Goal: Information Seeking & Learning: Learn about a topic

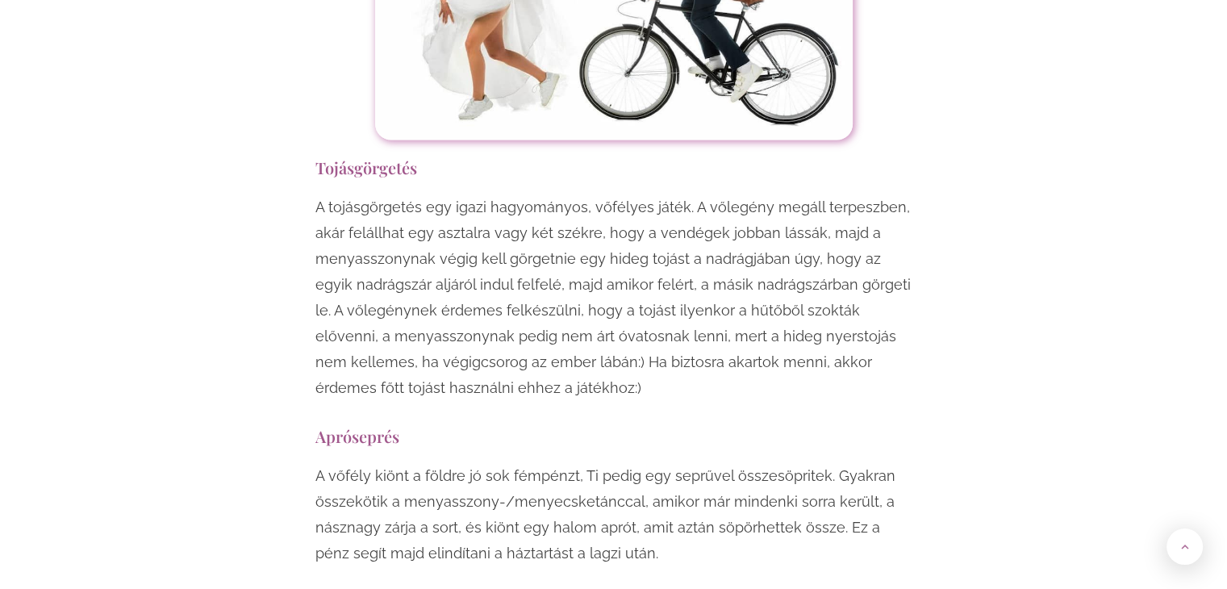
scroll to position [3636, 0]
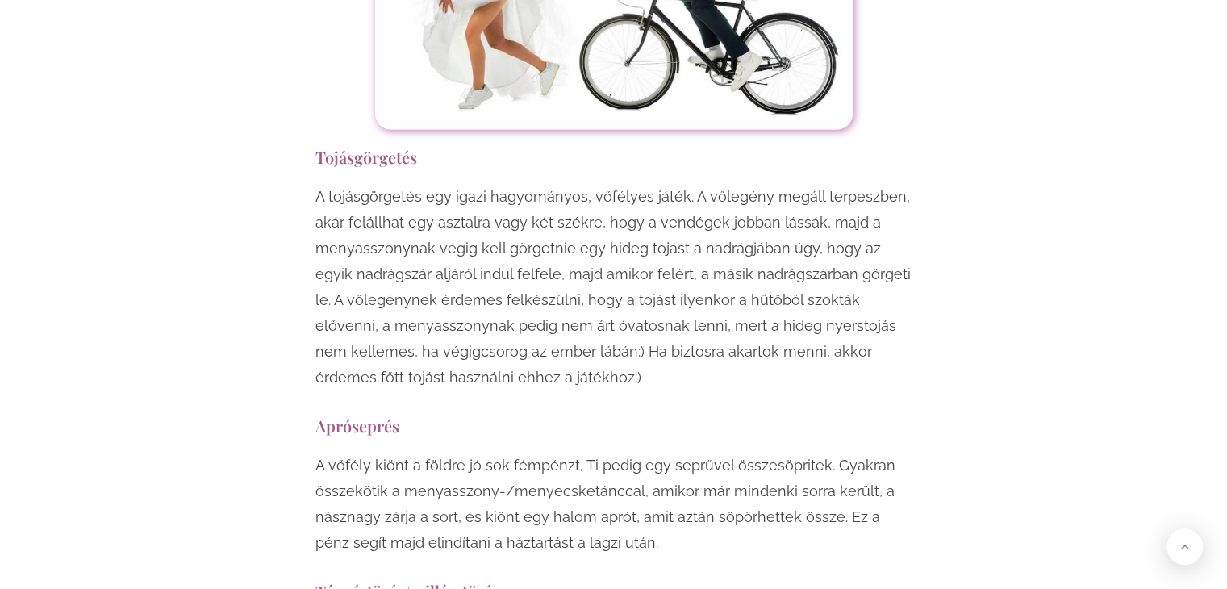
click at [365, 256] on p "A tojásgörgetés egy igazi hagyományos, vőfélyes játék. A vőlegény megáll terpes…" at bounding box center [613, 287] width 597 height 207
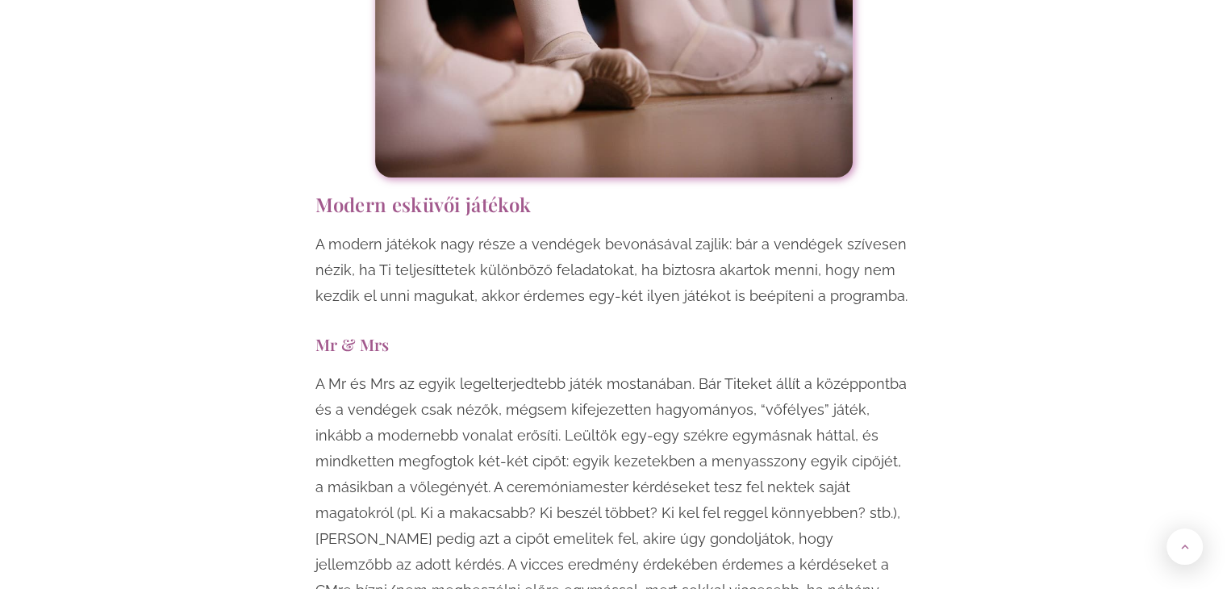
scroll to position [5793, 0]
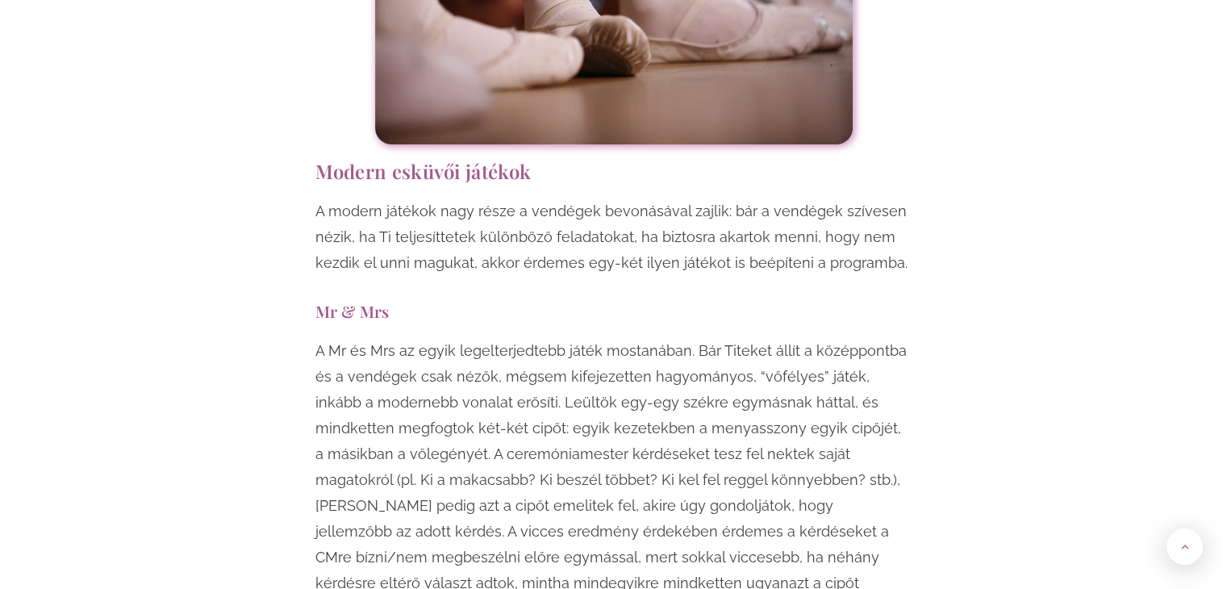
drag, startPoint x: 380, startPoint y: 248, endPoint x: 335, endPoint y: 252, distance: 45.4
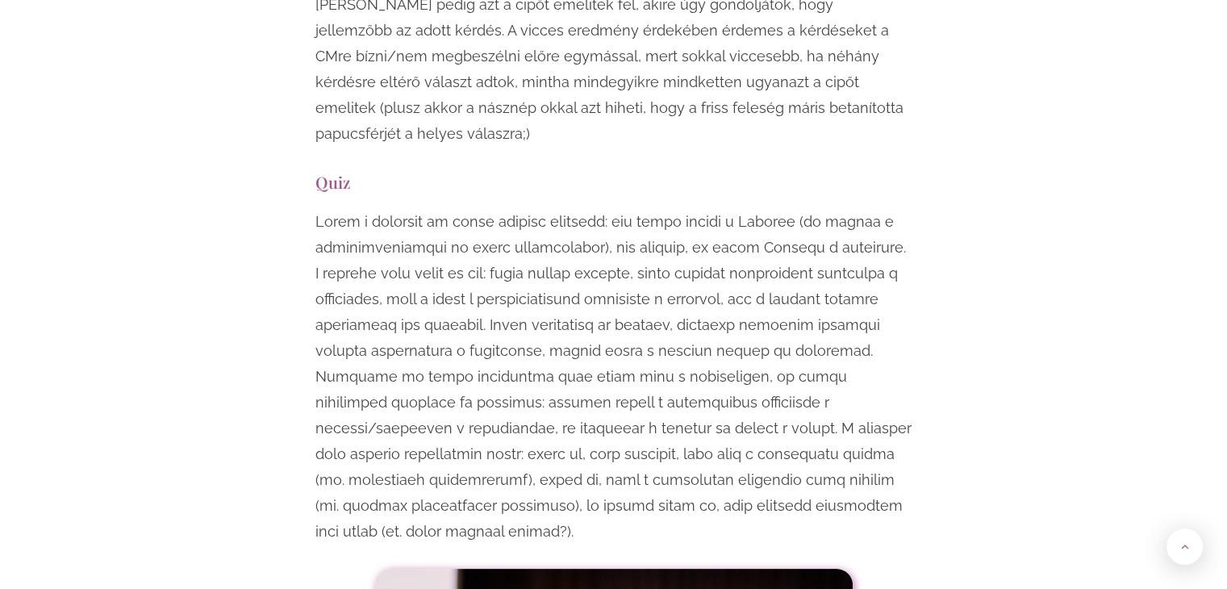
scroll to position [6302, 0]
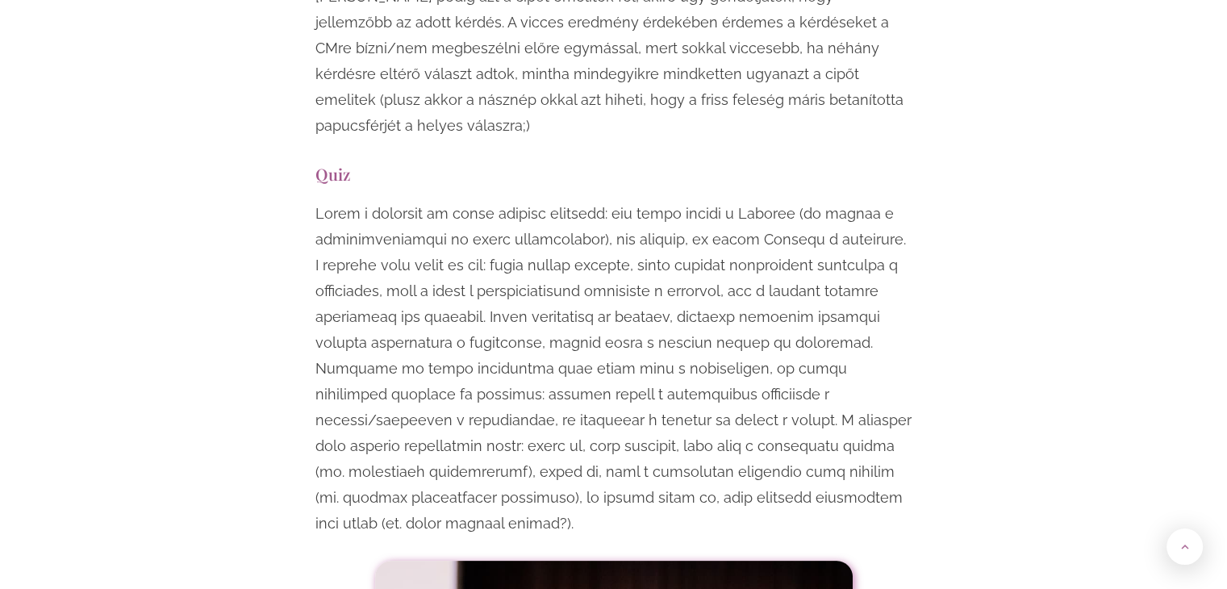
drag, startPoint x: 342, startPoint y: 111, endPoint x: 273, endPoint y: 136, distance: 73.0
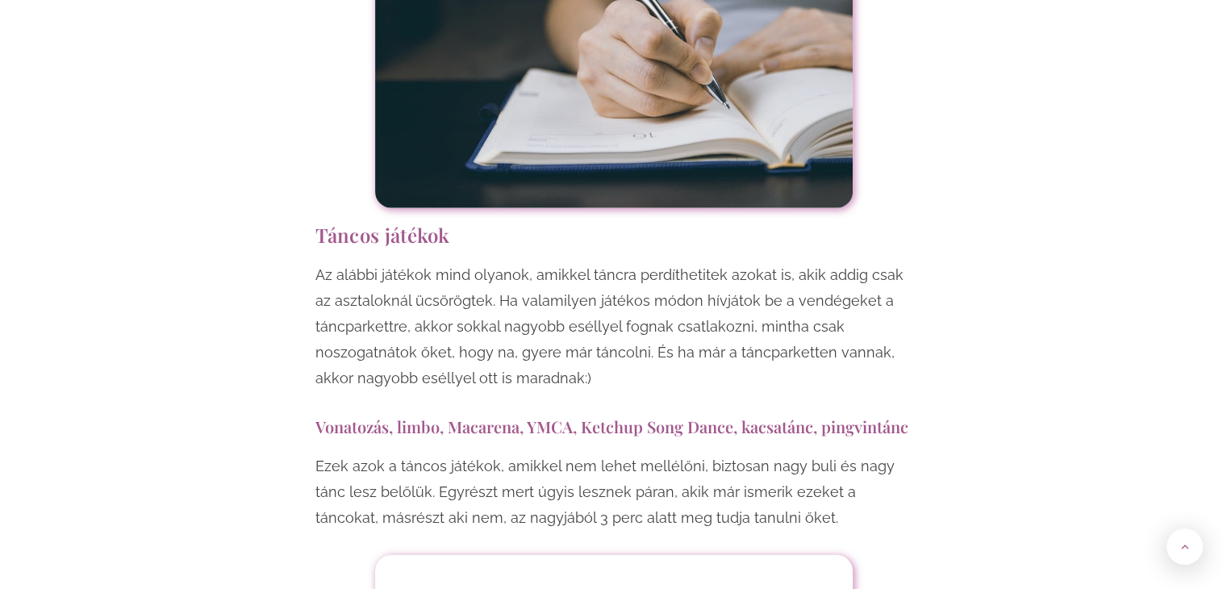
scroll to position [10485, 0]
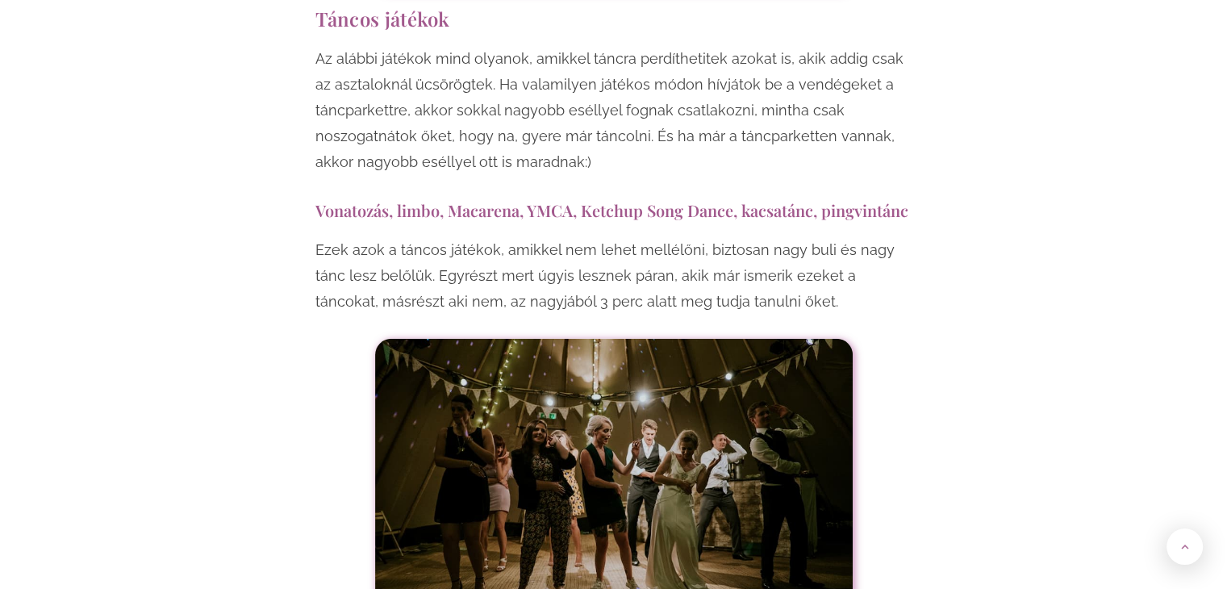
drag, startPoint x: 587, startPoint y: 169, endPoint x: 576, endPoint y: 195, distance: 28.9
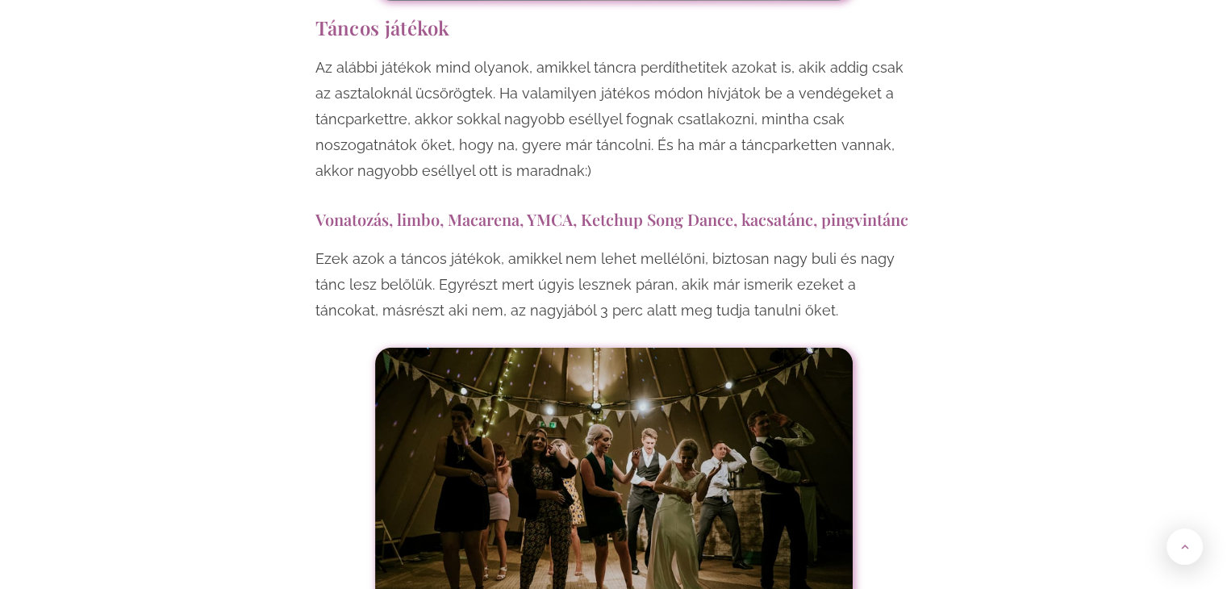
scroll to position [10586, 0]
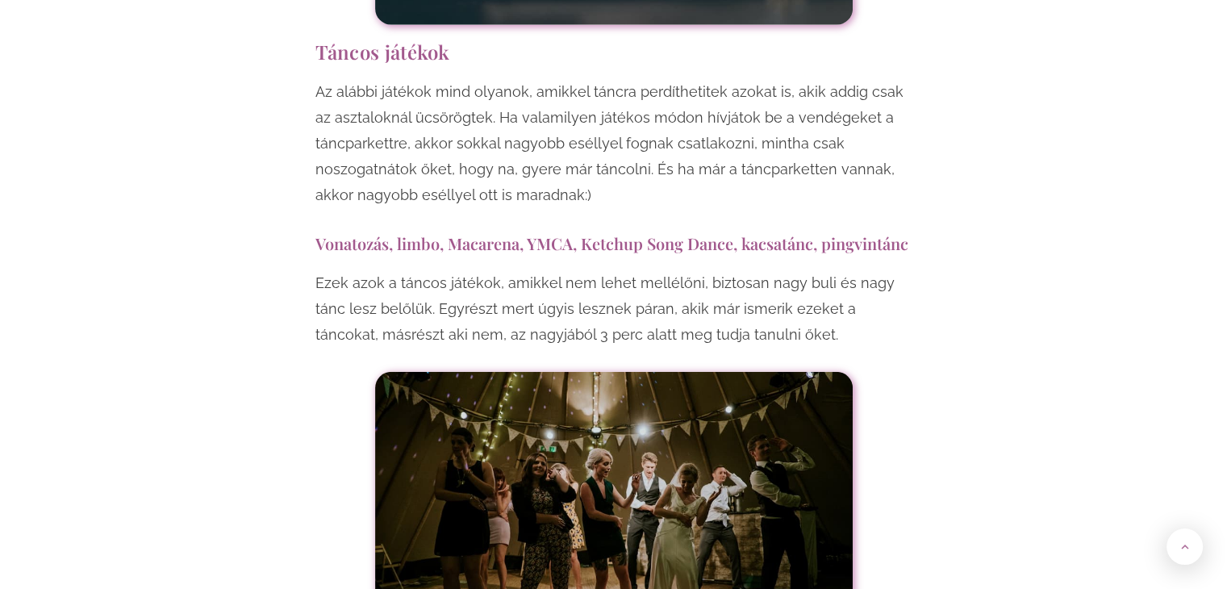
click at [390, 232] on h3 "Vonatozás, limbo, Macarena, YMCA, Ketchup Song Dance, kacsatánc, pingvintánc" at bounding box center [613, 243] width 597 height 22
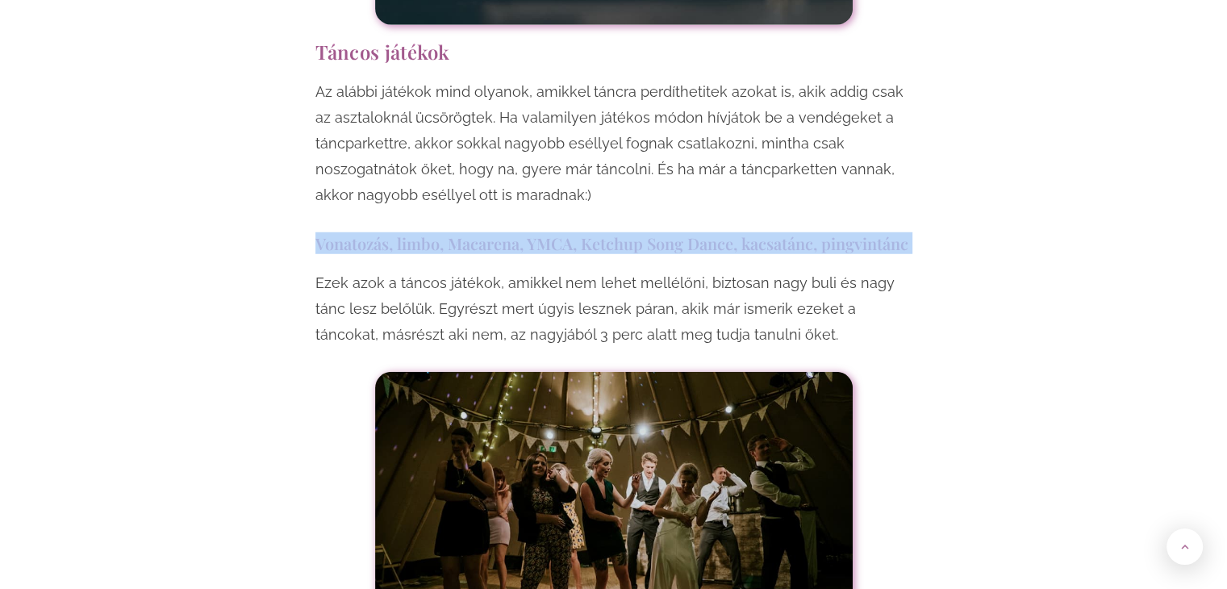
click at [405, 232] on h3 "Vonatozás, limbo, Macarena, YMCA, Ketchup Song Dance, kacsatánc, pingvintánc" at bounding box center [613, 243] width 597 height 22
drag, startPoint x: 448, startPoint y: 62, endPoint x: 920, endPoint y: 59, distance: 471.9
copy h3 "Macarena, YMCA, Ketchup Song Dance, kacsatánc, pingvintánc"
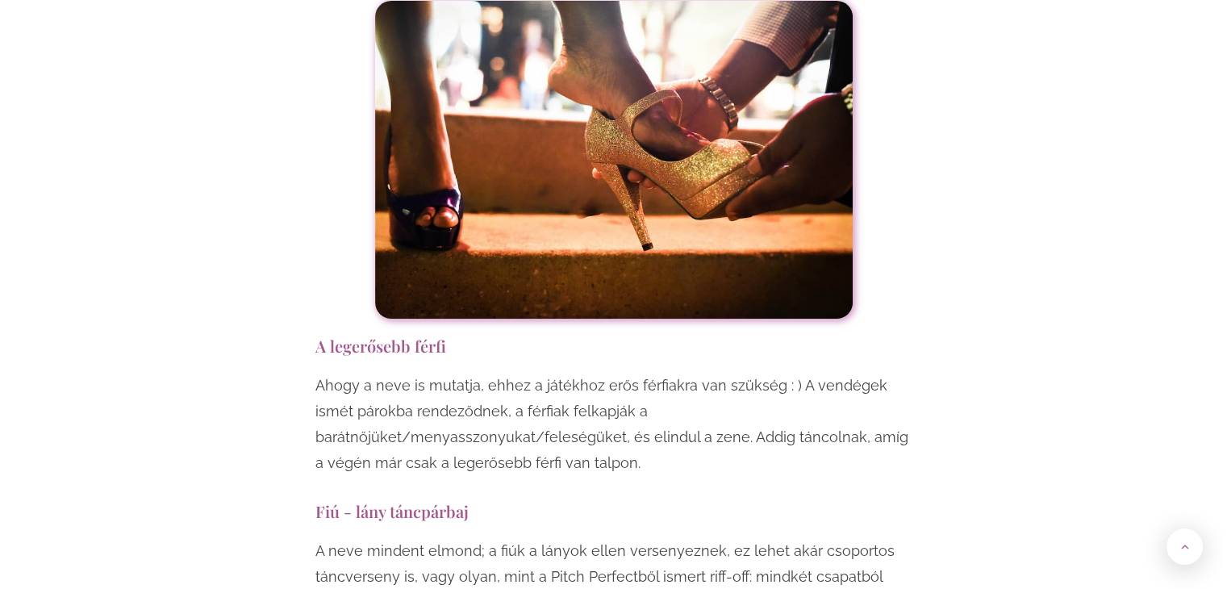
scroll to position [12306, 0]
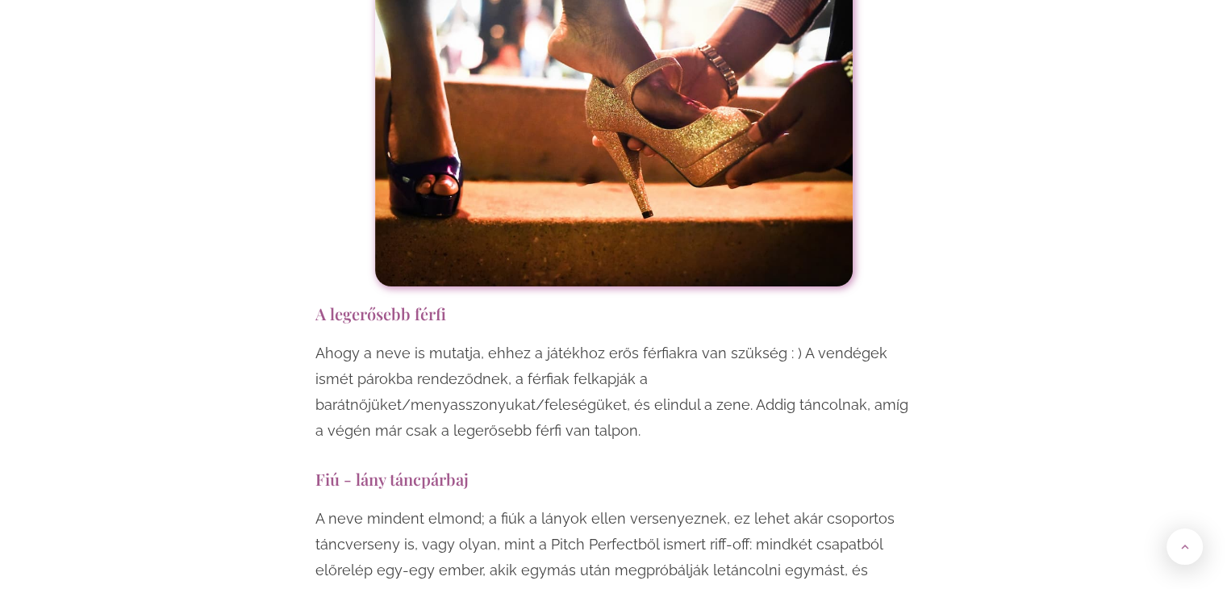
drag, startPoint x: 455, startPoint y: 201, endPoint x: 448, endPoint y: 207, distance: 9.1
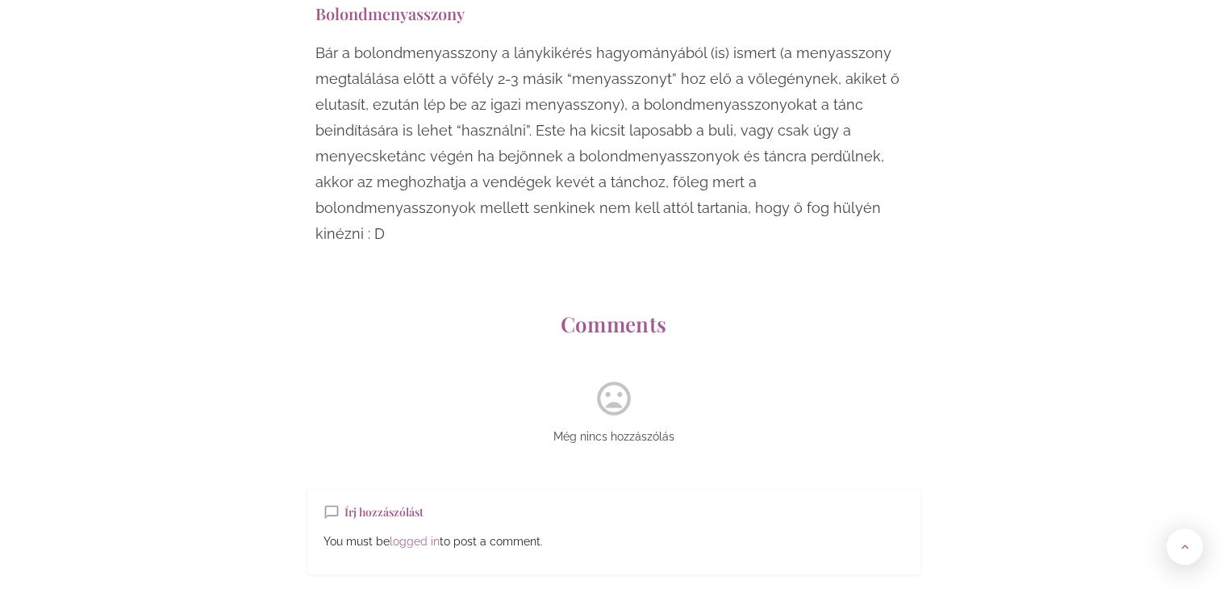
drag, startPoint x: 423, startPoint y: 257, endPoint x: 458, endPoint y: 371, distance: 119.1
